Goal: Check status

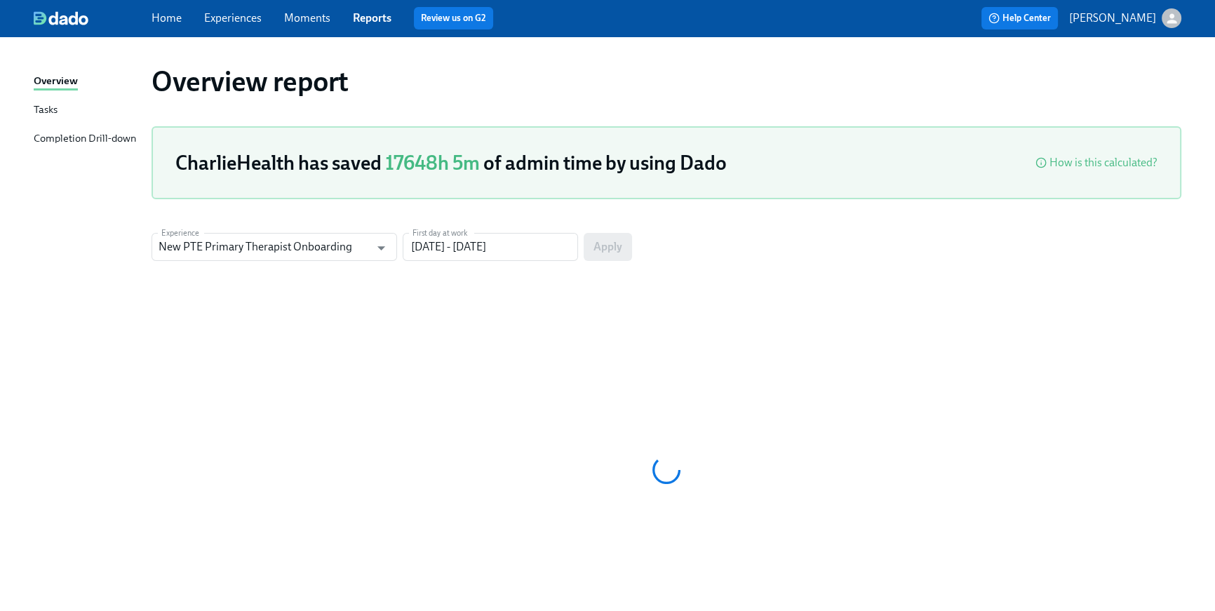
click at [162, 25] on span "Home" at bounding box center [167, 18] width 30 height 15
click at [177, 30] on div "Home Experiences Moments Reports Review us on G2 Help Center [PERSON_NAME]" at bounding box center [607, 18] width 1215 height 36
click at [175, 18] on link "Home" at bounding box center [167, 17] width 30 height 13
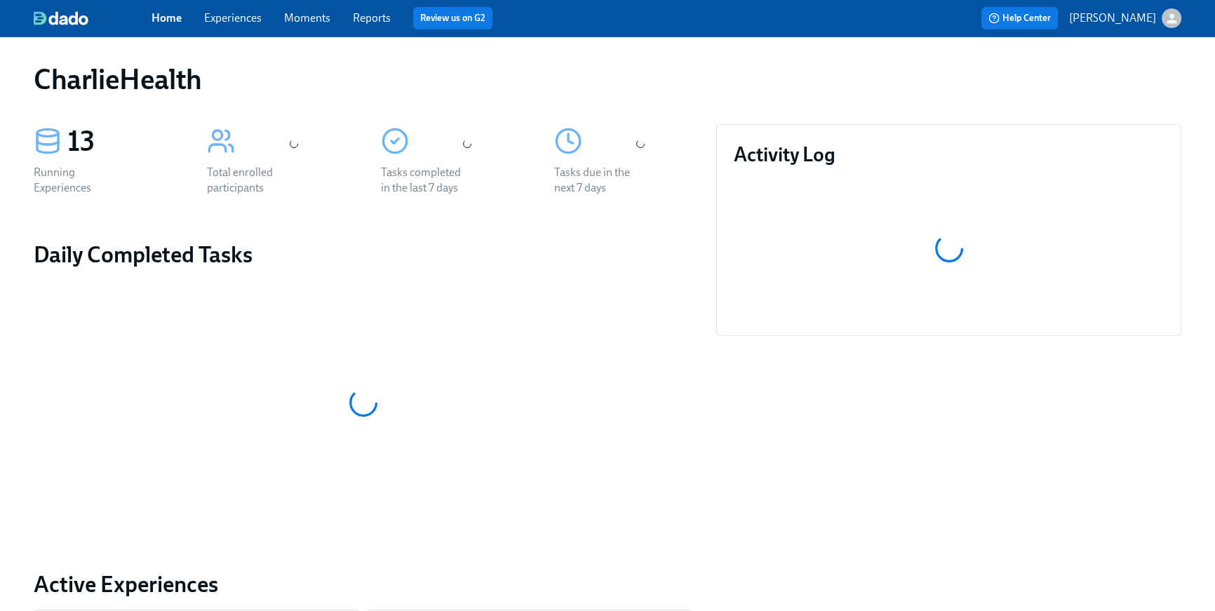
scroll to position [611, 0]
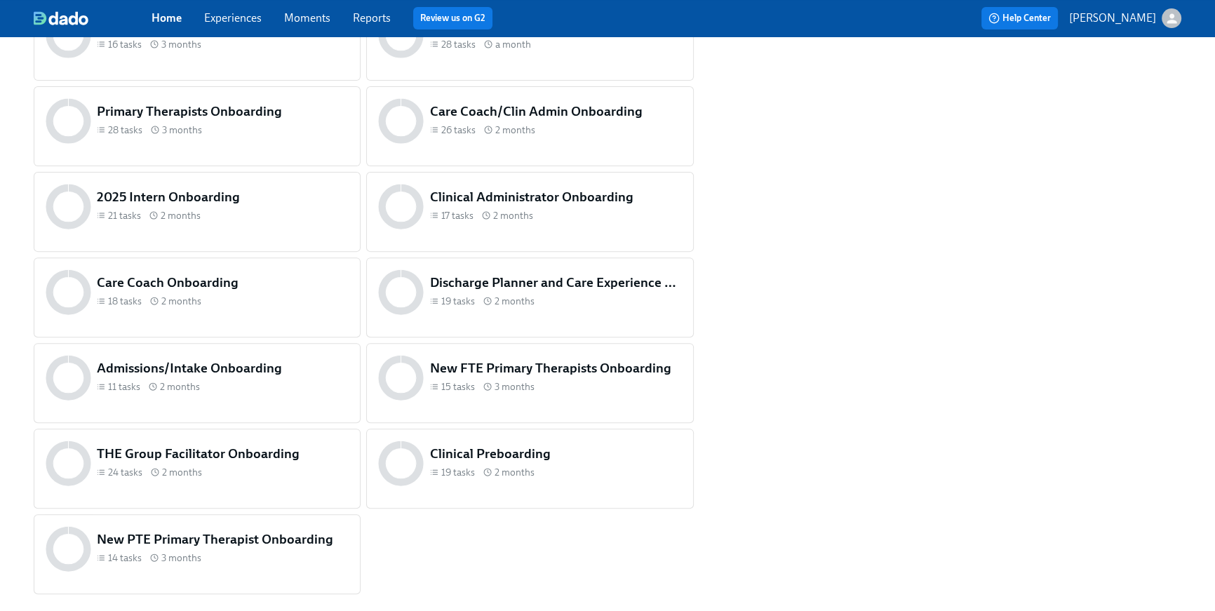
click at [522, 474] on span "2 months" at bounding box center [515, 472] width 40 height 13
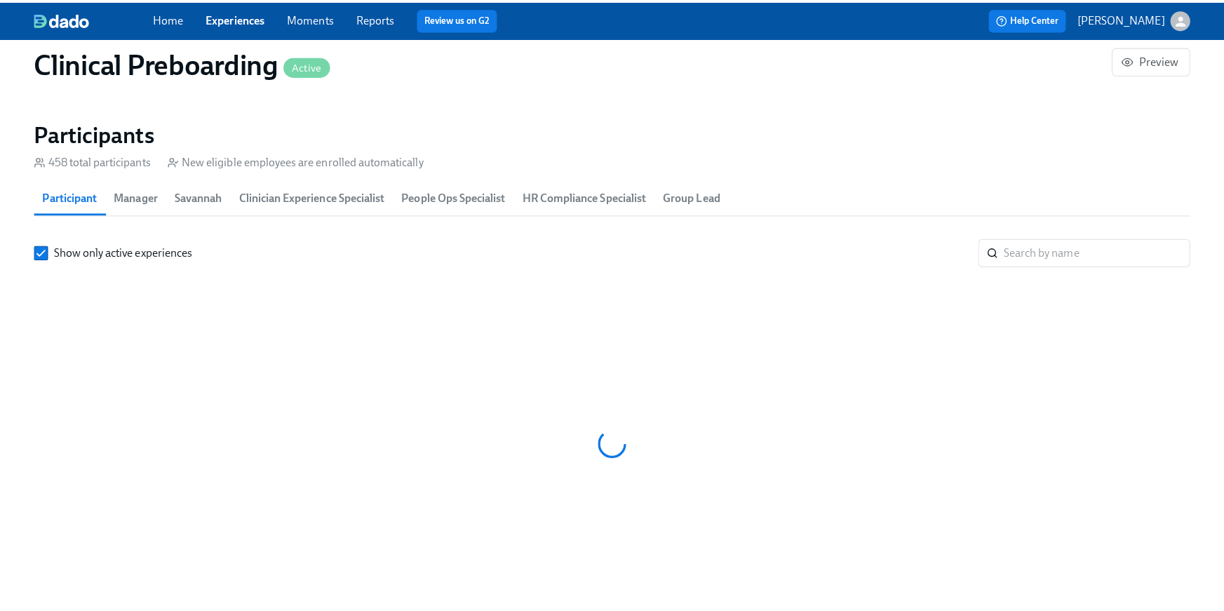
scroll to position [0, 15954]
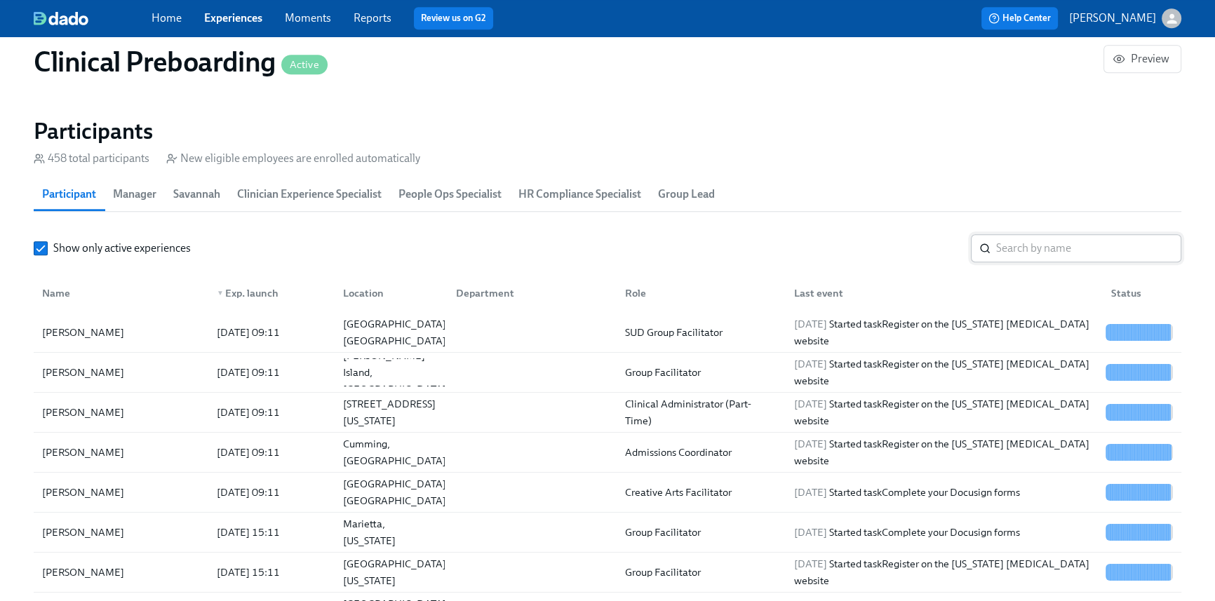
click at [1061, 239] on input "search" at bounding box center [1088, 248] width 185 height 28
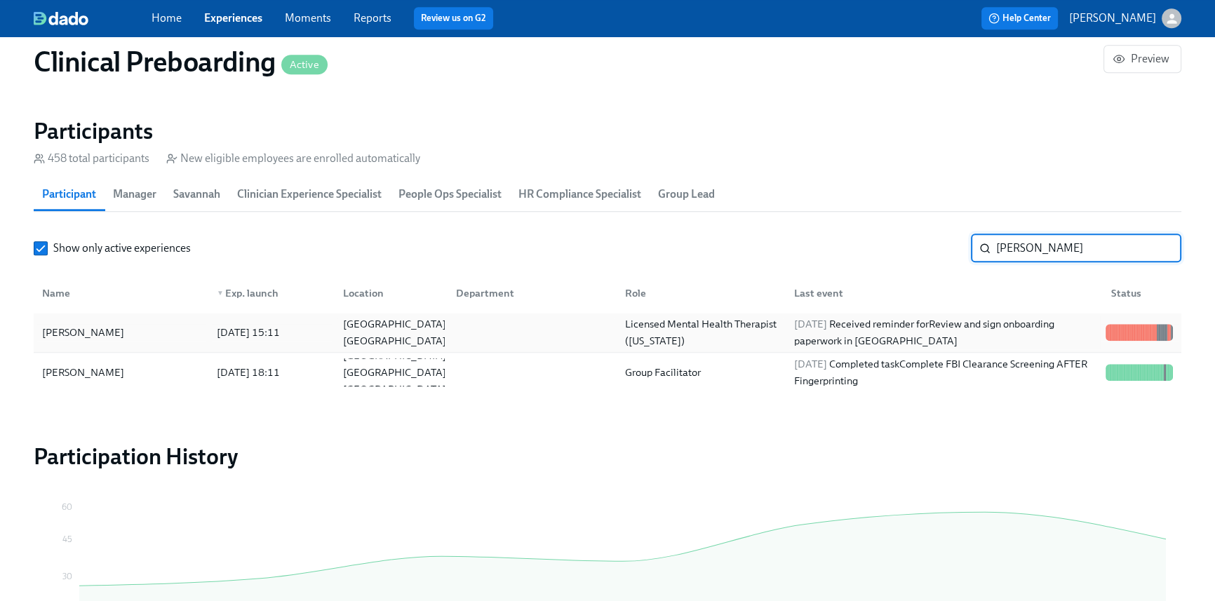
type input "[PERSON_NAME]"
click at [1007, 330] on div "[DATE] Received reminder for Review and sign onboarding paperwork in [GEOGRAPHI…" at bounding box center [943, 333] width 311 height 34
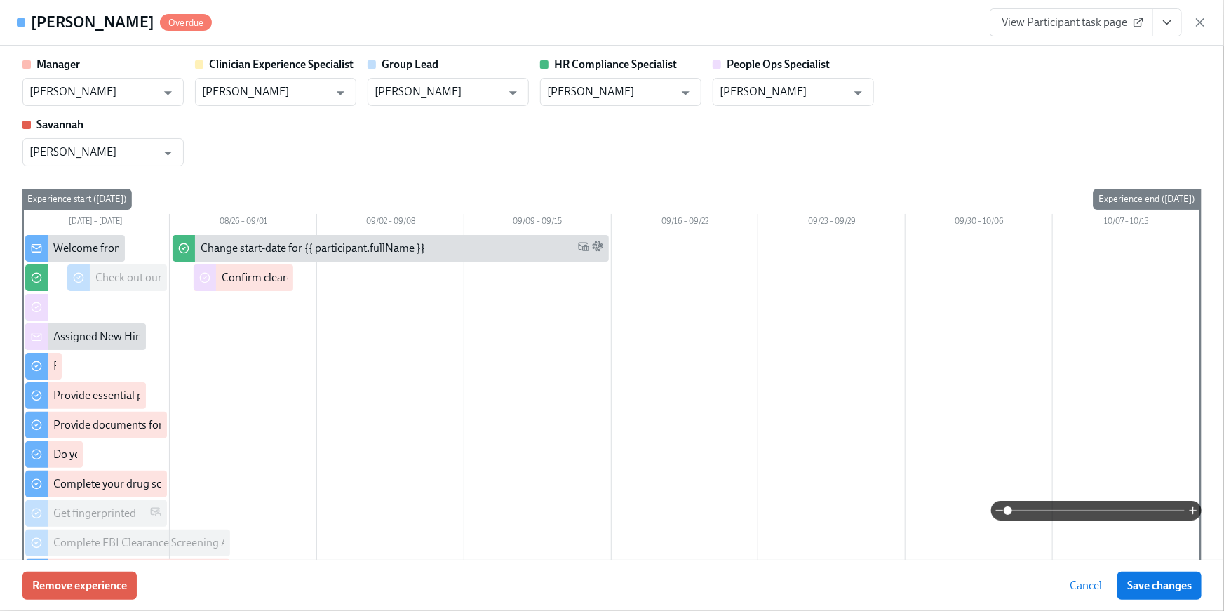
click at [1015, 14] on link "View Participant task page" at bounding box center [1071, 22] width 163 height 28
